Goal: Communication & Community: Answer question/provide support

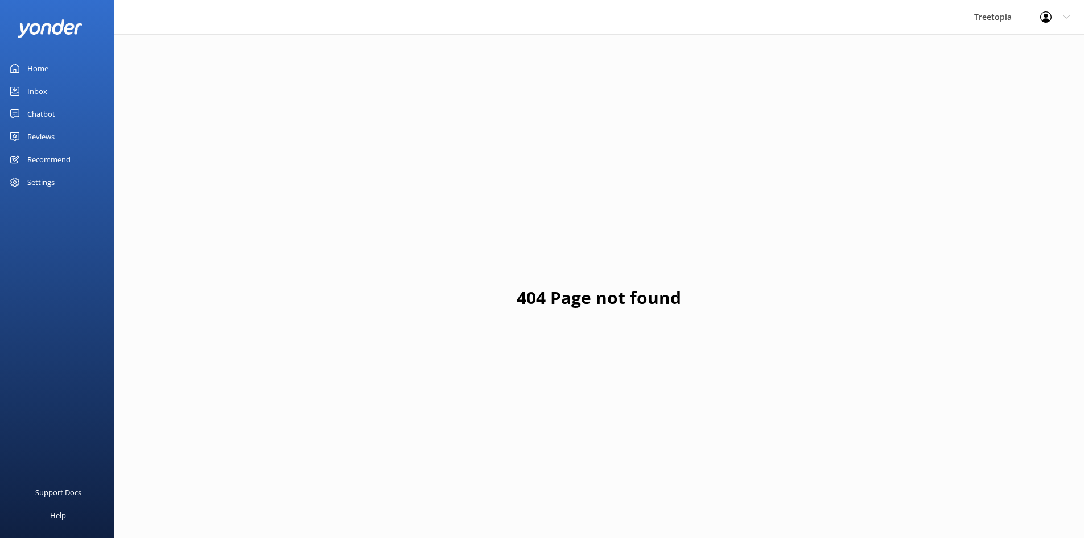
click at [47, 97] on link "Inbox" at bounding box center [57, 91] width 114 height 23
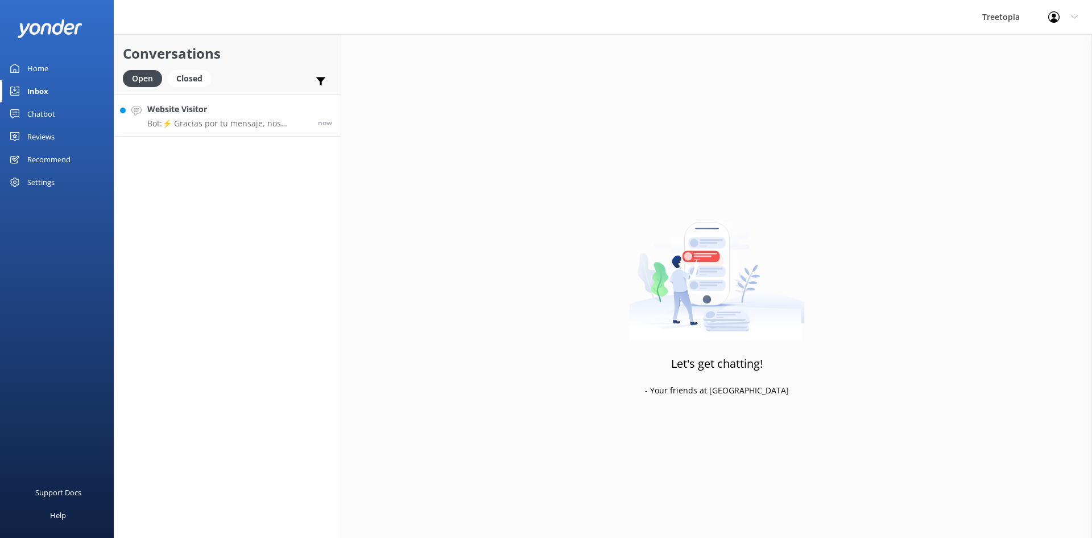
click at [192, 118] on div "Website Visitor Bot: ⚡ Gracias por tu mensaje, nos pondremos en contacto contig…" at bounding box center [228, 115] width 162 height 24
